Goal: Information Seeking & Learning: Learn about a topic

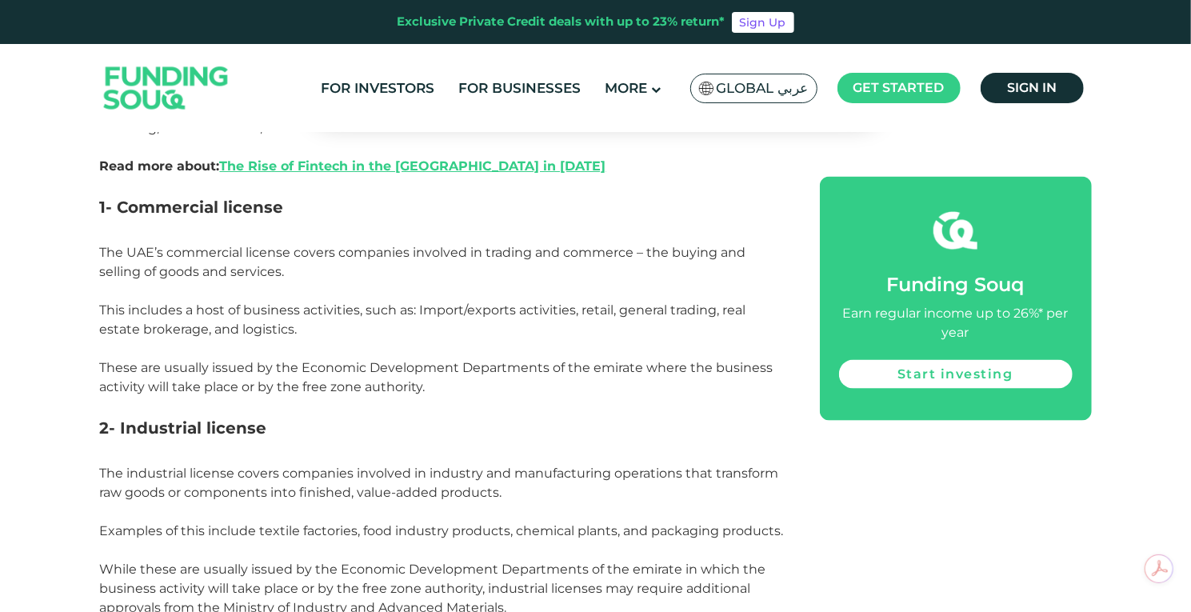
scroll to position [1120, 0]
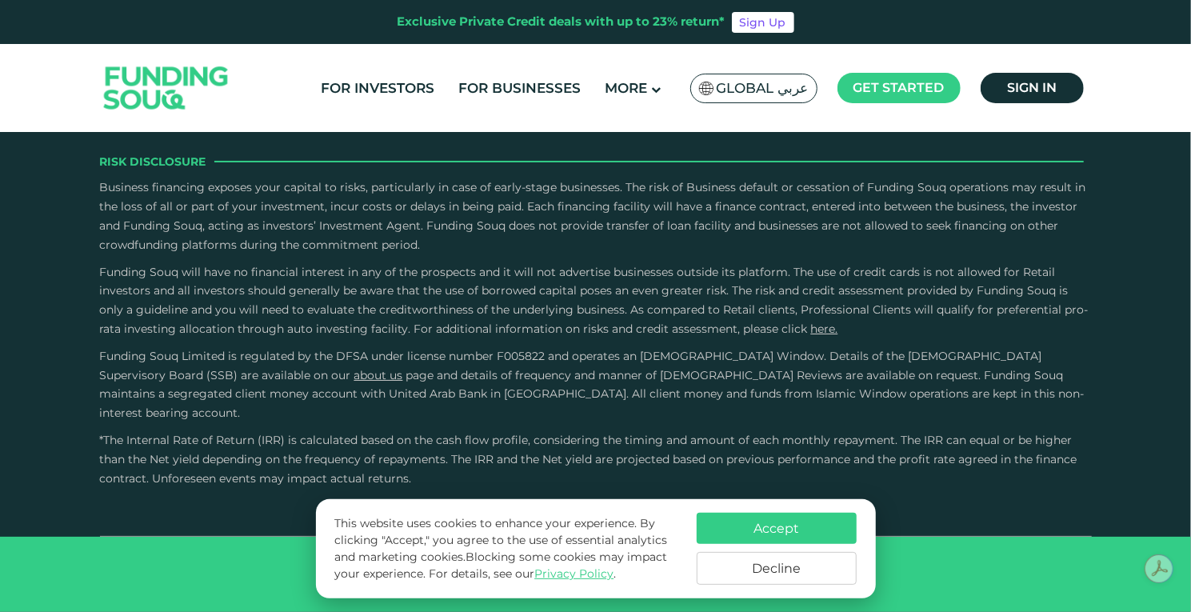
scroll to position [2400, 0]
type tc-range-slider "4"
